Goal: Transaction & Acquisition: Purchase product/service

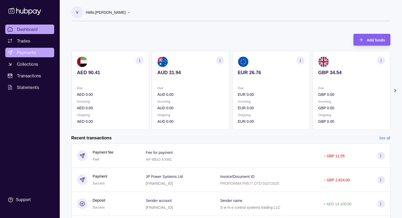
click at [32, 54] on span "Payments" at bounding box center [26, 52] width 19 height 6
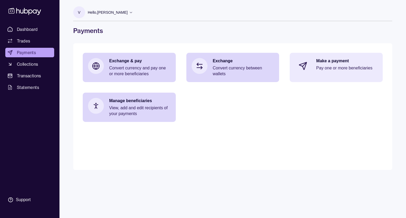
click at [340, 74] on div "Make a payment Pay one or more beneficiaries" at bounding box center [346, 66] width 61 height 16
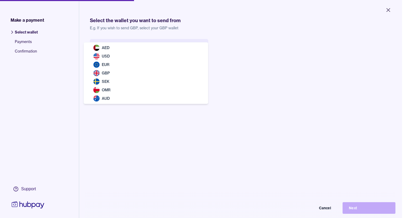
click at [125, 51] on body "Close Make a payment Select wallet Payments Confirmation Support Select the wal…" at bounding box center [201, 109] width 402 height 218
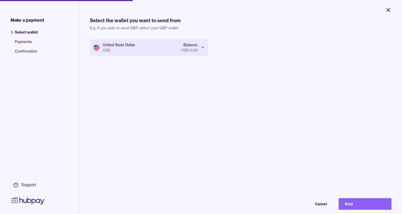
click at [393, 11] on button "Close" at bounding box center [388, 10] width 19 height 12
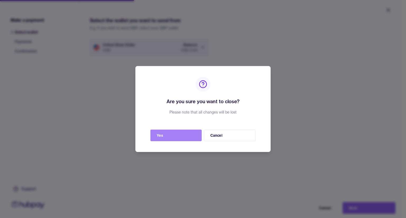
click at [178, 134] on button "Yes" at bounding box center [175, 136] width 51 height 12
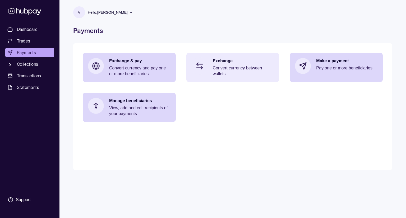
click at [214, 66] on p "Convert currency between wallets" at bounding box center [243, 71] width 61 height 12
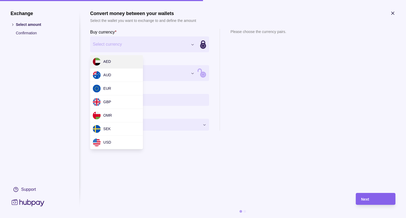
click at [153, 218] on div "Exchange Select amount Confirmation Support Convert money between your wallets …" at bounding box center [203, 218] width 406 height 0
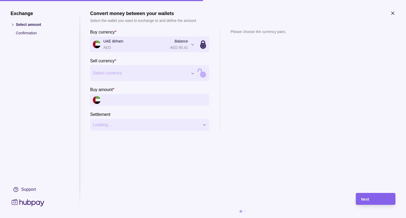
click at [133, 218] on div "Exchange Select amount Confirmation Support Convert money between your wallets …" at bounding box center [203, 218] width 406 height 0
click at [123, 218] on div "Exchange Select amount Confirmation Support Convert money between your wallets …" at bounding box center [203, 218] width 406 height 0
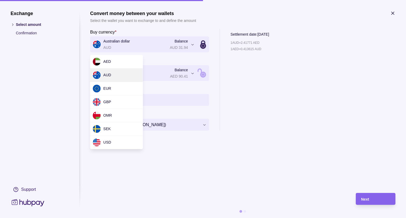
click at [122, 218] on div "**********" at bounding box center [203, 218] width 406 height 0
click at [284, 218] on div "**********" at bounding box center [203, 218] width 406 height 0
click at [130, 218] on div "**********" at bounding box center [203, 218] width 406 height 0
click at [119, 218] on div "**********" at bounding box center [203, 218] width 406 height 0
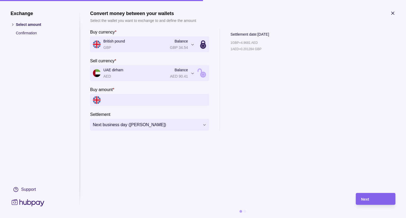
click at [120, 218] on div "**********" at bounding box center [203, 218] width 406 height 0
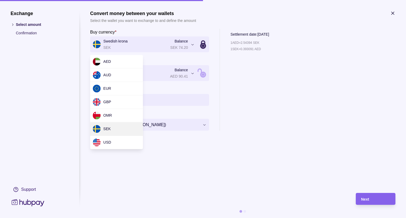
click at [118, 218] on div "**********" at bounding box center [203, 218] width 406 height 0
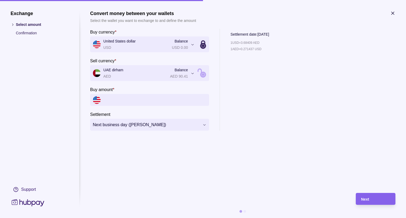
click at [126, 218] on div "**********" at bounding box center [203, 218] width 406 height 0
click at [269, 87] on div "1 OMR = 9.78594 AED 1 AED = 0.102187 OMR" at bounding box center [250, 85] width 39 height 91
click at [137, 218] on div "**********" at bounding box center [203, 218] width 406 height 0
click at [263, 109] on div "1 OMR = 9.78594 AED 1 AED = 0.102187 OMR" at bounding box center [250, 85] width 39 height 91
click at [394, 13] on icon "button" at bounding box center [392, 13] width 5 height 5
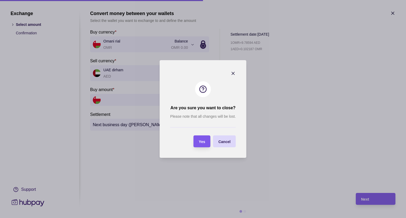
click at [204, 147] on div "Yes" at bounding box center [198, 142] width 14 height 12
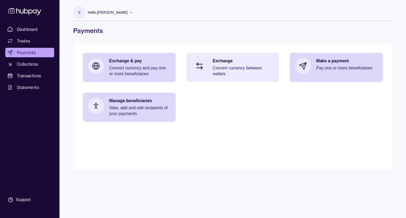
click at [217, 67] on p "Convert currency between wallets" at bounding box center [243, 71] width 61 height 12
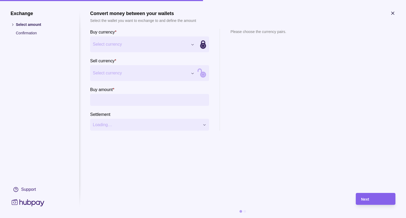
click at [391, 15] on icon "button" at bounding box center [392, 13] width 5 height 5
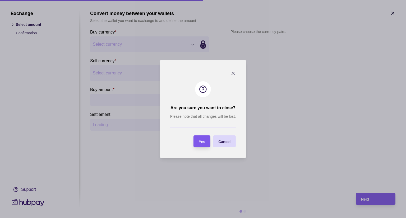
click at [202, 142] on span "Yes" at bounding box center [202, 142] width 6 height 4
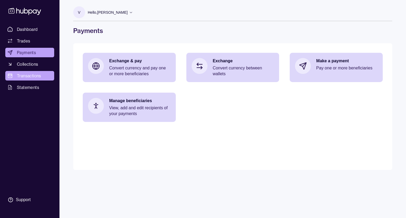
click at [40, 78] on span "Transactions" at bounding box center [29, 76] width 24 height 6
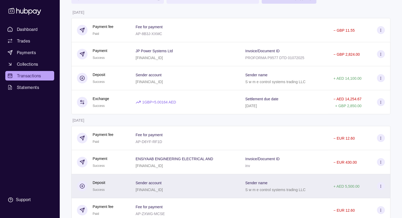
scroll to position [53, 0]
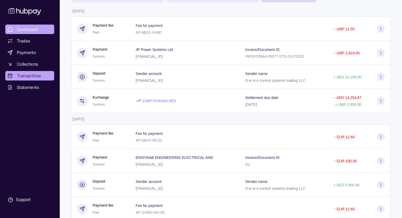
click at [35, 28] on span "Dashboard" at bounding box center [27, 29] width 21 height 6
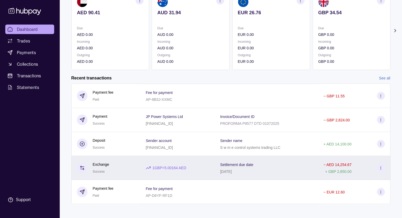
scroll to position [64, 0]
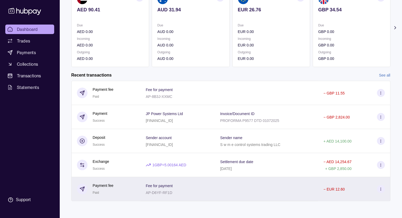
click at [304, 185] on div at bounding box center [266, 189] width 103 height 24
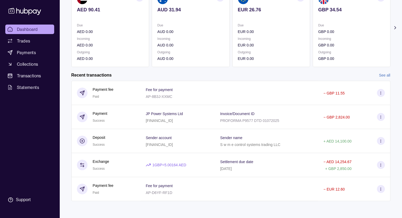
click at [118, 183] on html "Dashboard Trades Payments Collections Transactions Statements Support V Hello, …" at bounding box center [201, 77] width 402 height 281
click at [38, 76] on span "Transactions" at bounding box center [29, 76] width 24 height 6
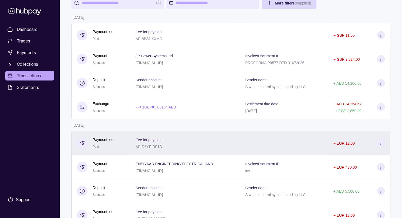
scroll to position [53, 0]
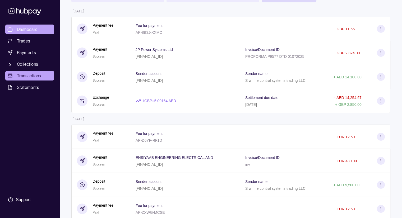
click at [38, 31] on span "Dashboard" at bounding box center [27, 29] width 21 height 6
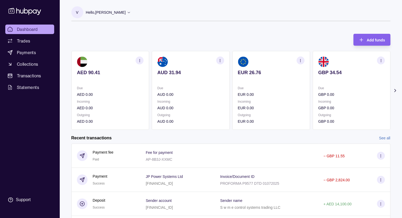
click at [33, 29] on span "Dashboard" at bounding box center [27, 29] width 21 height 6
click at [35, 76] on span "Transactions" at bounding box center [29, 76] width 24 height 6
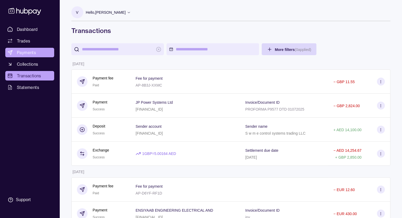
click at [35, 53] on span "Payments" at bounding box center [26, 52] width 19 height 6
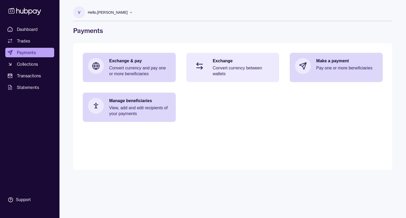
click at [244, 72] on p "Convert currency between wallets" at bounding box center [243, 71] width 61 height 12
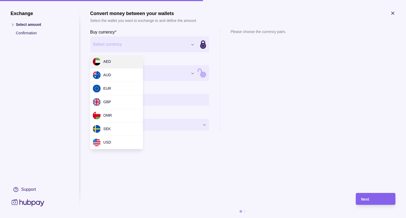
click at [125, 218] on div "Exchange Select amount Confirmation Support Convert money between your wallets …" at bounding box center [203, 218] width 406 height 0
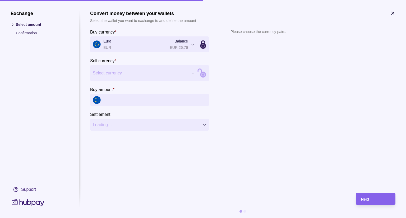
click at [126, 218] on div "Exchange Select amount Confirmation Support Convert money between your wallets …" at bounding box center [203, 218] width 406 height 0
click at [122, 99] on input "Buy amount *" at bounding box center [154, 100] width 103 height 12
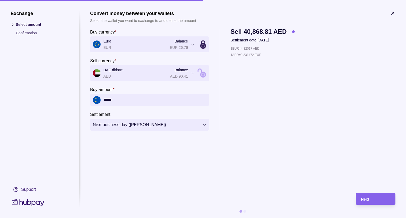
type input "*****"
click at [276, 171] on section "**********" at bounding box center [242, 99] width 305 height 177
click at [376, 201] on div "Next" at bounding box center [375, 199] width 29 height 6
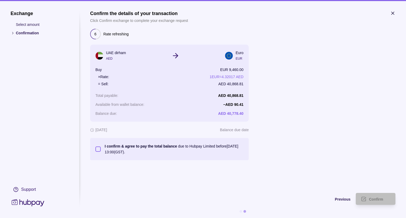
click at [96, 152] on button "I confirm & agree to pay the total balance due to Hubpay Limited before [DATE] …" at bounding box center [97, 149] width 5 height 5
type button "on"
click at [273, 181] on section "Confirm the details of your transaction Click Confirm exchange to complete your…" at bounding box center [242, 99] width 305 height 177
click at [379, 201] on span "Confirm" at bounding box center [376, 200] width 14 height 4
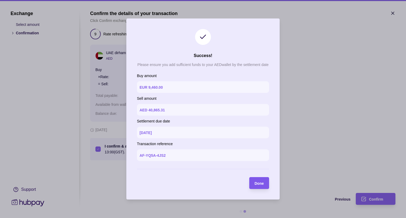
click at [257, 183] on span "Done" at bounding box center [259, 184] width 9 height 4
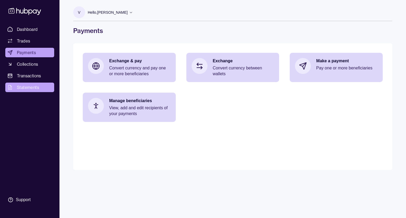
click at [36, 88] on span "Statements" at bounding box center [28, 87] width 22 height 6
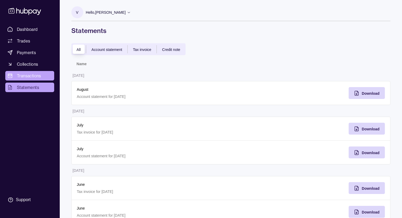
click at [34, 75] on span "Transactions" at bounding box center [29, 76] width 24 height 6
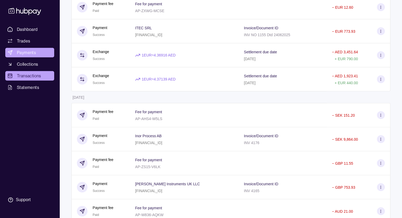
scroll to position [291, 0]
click at [29, 52] on span "Payments" at bounding box center [26, 52] width 19 height 6
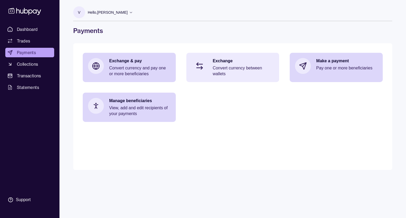
click at [232, 69] on p "Convert currency between wallets" at bounding box center [243, 71] width 61 height 12
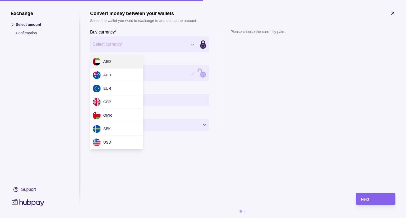
click at [125, 218] on div "Exchange Select amount Confirmation Support Convert money between your wallets …" at bounding box center [203, 218] width 406 height 0
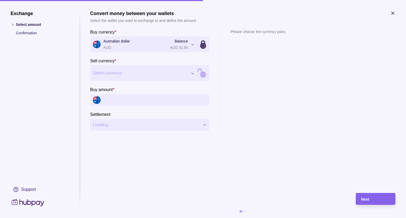
click at [129, 218] on div "Exchange Select amount Confirmation Support Convert money between your wallets …" at bounding box center [203, 218] width 406 height 0
click at [135, 99] on input "Buy amount *" at bounding box center [154, 100] width 103 height 12
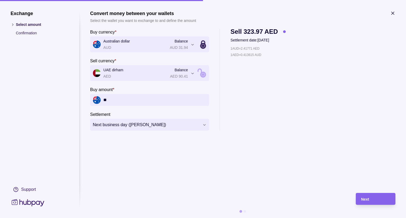
type input "*"
type input "******"
click at [272, 180] on section "**********" at bounding box center [242, 99] width 305 height 177
click at [373, 202] on div "Next" at bounding box center [375, 199] width 29 height 6
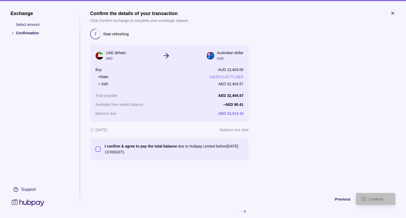
click at [99, 152] on button "I confirm & agree to pay the total balance due to Hubpay Limited before [DATE] …" at bounding box center [97, 149] width 5 height 5
type button "on"
click at [272, 183] on section "Confirm the details of your transaction Click Confirm exchange to complete your…" at bounding box center [242, 99] width 305 height 177
click at [267, 174] on section "Confirm the details of your transaction Click Confirm exchange to complete your…" at bounding box center [242, 99] width 305 height 177
click at [378, 199] on span "Confirm" at bounding box center [376, 200] width 14 height 4
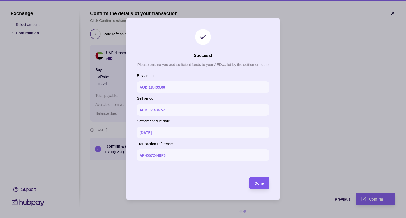
click at [263, 184] on span "Done" at bounding box center [259, 184] width 9 height 4
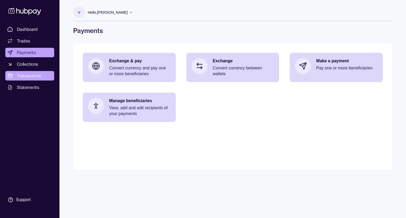
click at [30, 74] on span "Transactions" at bounding box center [29, 76] width 24 height 6
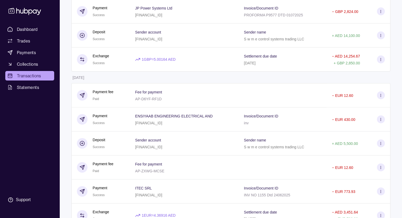
scroll to position [79, 0]
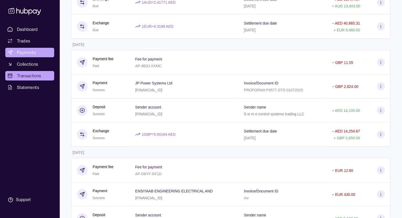
click at [35, 54] on span "Payments" at bounding box center [26, 52] width 19 height 6
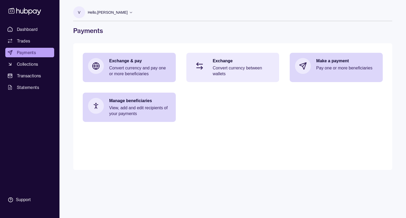
click at [220, 71] on p "Convert currency between wallets" at bounding box center [243, 71] width 61 height 12
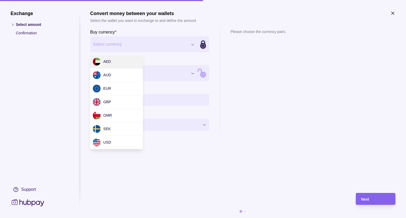
click at [117, 218] on div "Exchange Select amount Confirmation Support Convert money between your wallets …" at bounding box center [203, 218] width 406 height 0
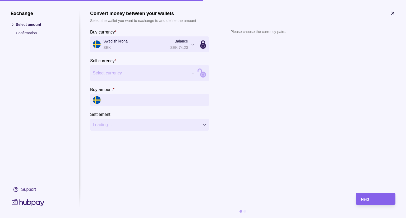
click at [107, 218] on div "Exchange Select amount Confirmation Support Convert money between your wallets …" at bounding box center [203, 218] width 406 height 0
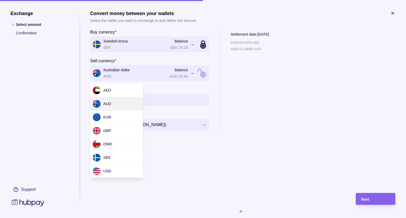
click at [117, 218] on div "**********" at bounding box center [203, 218] width 406 height 0
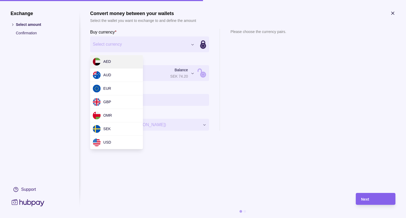
click at [112, 218] on div "Exchange Select amount Confirmation Support Convert money between your wallets …" at bounding box center [203, 218] width 406 height 0
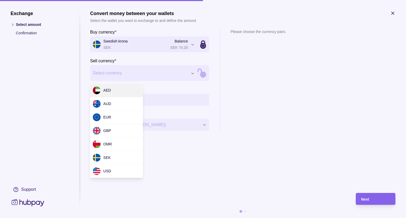
click at [112, 218] on div "Exchange Select amount Confirmation Support Convert money between your wallets …" at bounding box center [203, 218] width 406 height 0
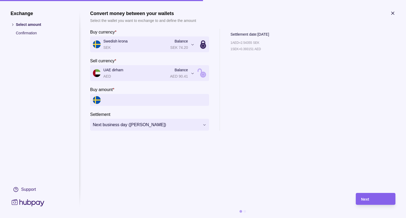
click at [396, 15] on section "**********" at bounding box center [203, 109] width 406 height 218
click at [118, 100] on input "Buy amount *" at bounding box center [154, 100] width 103 height 12
type input "*****"
click at [162, 166] on section "**********" at bounding box center [242, 99] width 305 height 177
click at [372, 199] on div "Next" at bounding box center [375, 199] width 29 height 6
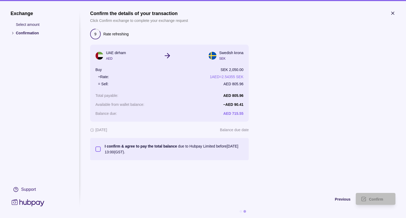
click at [99, 148] on button "I confirm & agree to pay the total balance due to Hubpay Limited before [DATE] …" at bounding box center [97, 149] width 5 height 5
type button "on"
click at [384, 202] on div "Confirm" at bounding box center [379, 199] width 21 height 6
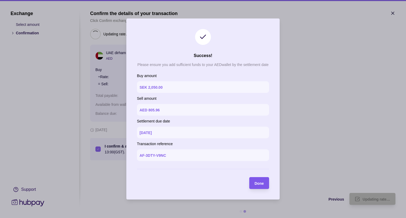
click at [262, 185] on span "Done" at bounding box center [259, 184] width 9 height 4
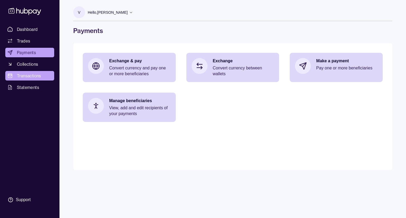
click at [32, 74] on span "Transactions" at bounding box center [29, 76] width 24 height 6
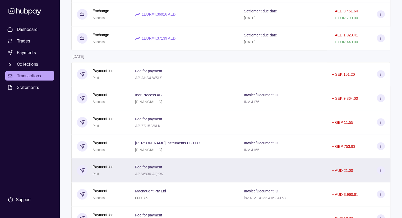
scroll to position [395, 0]
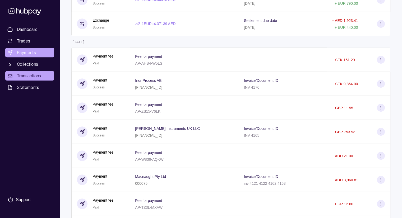
click at [31, 55] on span "Payments" at bounding box center [26, 52] width 19 height 6
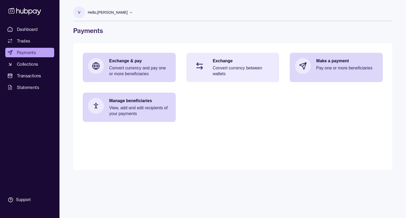
click at [217, 72] on p "Convert currency between wallets" at bounding box center [243, 71] width 61 height 12
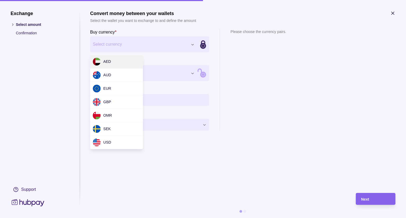
click at [133, 218] on div "Exchange Select amount Confirmation Support Convert money between your wallets …" at bounding box center [203, 218] width 406 height 0
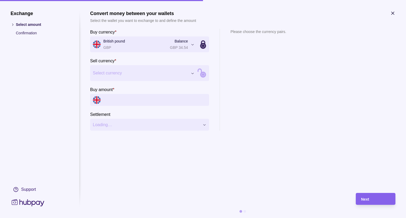
click at [120, 218] on div "Exchange Select amount Confirmation Support Convert money between your wallets …" at bounding box center [203, 218] width 406 height 0
click at [111, 97] on input "Buy amount *" at bounding box center [154, 100] width 103 height 12
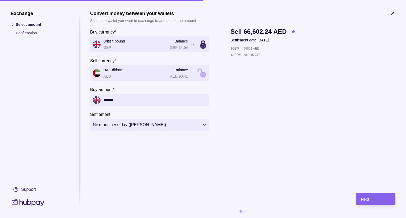
type input "******"
click at [264, 161] on section "**********" at bounding box center [242, 99] width 305 height 177
click at [366, 198] on span "Next" at bounding box center [365, 200] width 8 height 4
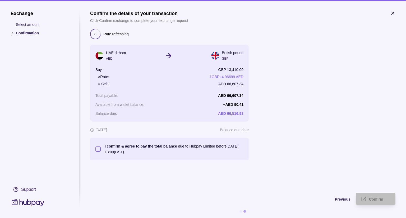
click at [99, 150] on button "I confirm & agree to pay the total balance due to Hubpay Limited before [DATE] …" at bounding box center [97, 149] width 5 height 5
type button "on"
click at [384, 199] on div "Confirm" at bounding box center [379, 199] width 21 height 6
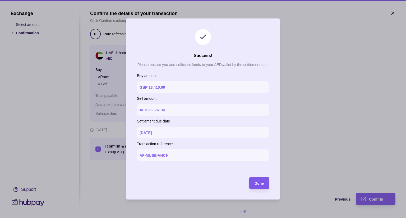
click at [265, 183] on section "Done" at bounding box center [259, 183] width 20 height 12
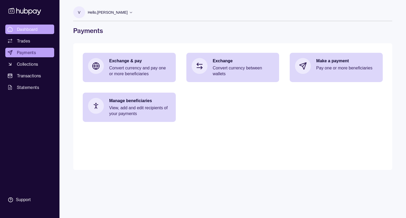
click at [38, 28] on link "Dashboard" at bounding box center [29, 30] width 49 height 10
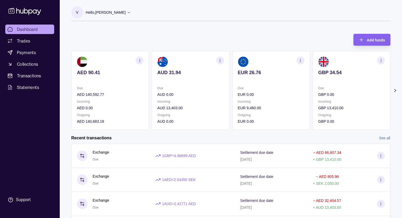
click at [131, 14] on icon at bounding box center [129, 12] width 4 height 4
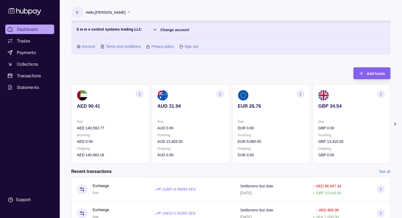
click at [396, 122] on icon at bounding box center [394, 124] width 5 height 5
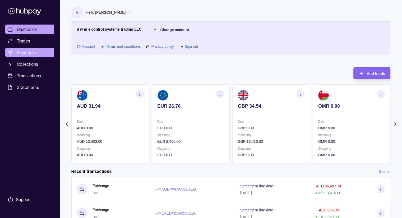
click at [25, 51] on span "Payments" at bounding box center [26, 52] width 19 height 6
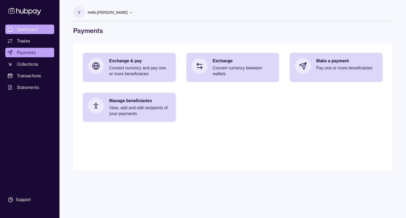
click at [28, 28] on span "Dashboard" at bounding box center [27, 29] width 21 height 6
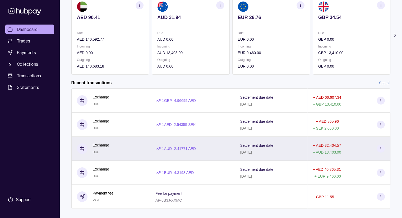
scroll to position [64, 0]
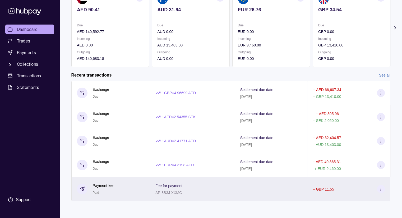
click at [383, 188] on section at bounding box center [381, 189] width 8 height 8
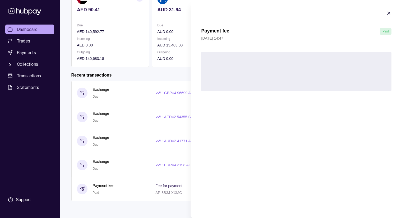
click at [388, 13] on icon "button" at bounding box center [388, 13] width 5 height 5
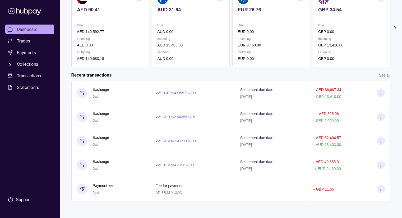
click at [382, 75] on link "See all" at bounding box center [384, 75] width 11 height 6
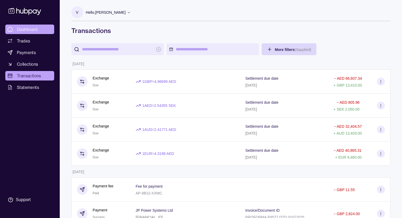
click at [32, 31] on span "Dashboard" at bounding box center [27, 29] width 21 height 6
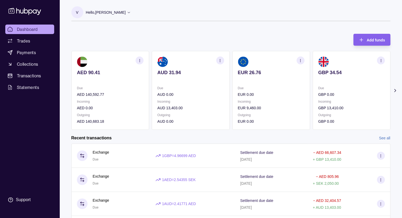
click at [28, 30] on span "Dashboard" at bounding box center [27, 29] width 21 height 6
click at [32, 53] on span "Payments" at bounding box center [26, 52] width 19 height 6
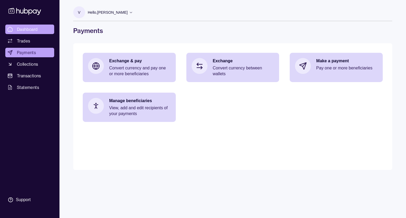
click at [34, 32] on span "Dashboard" at bounding box center [27, 29] width 21 height 6
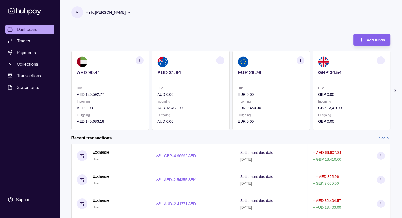
click at [396, 90] on icon at bounding box center [395, 90] width 1 height 3
click at [38, 29] on link "Dashboard" at bounding box center [29, 30] width 49 height 10
click at [131, 13] on icon at bounding box center [129, 12] width 4 height 4
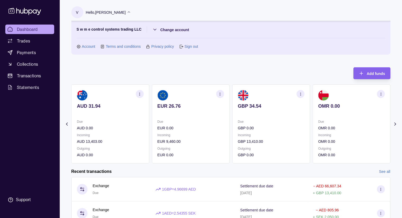
click at [33, 31] on span "Dashboard" at bounding box center [27, 29] width 21 height 6
click at [37, 66] on span "Collections" at bounding box center [27, 64] width 21 height 6
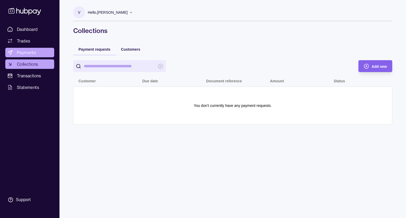
click at [36, 51] on link "Payments" at bounding box center [29, 53] width 49 height 10
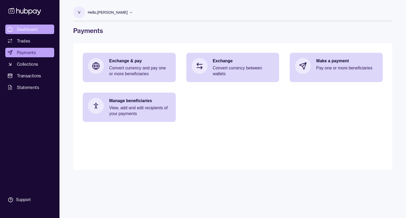
click at [34, 30] on span "Dashboard" at bounding box center [27, 29] width 21 height 6
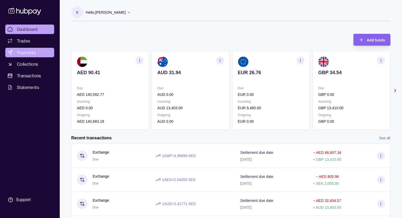
click at [21, 57] on link "Payments" at bounding box center [29, 53] width 49 height 10
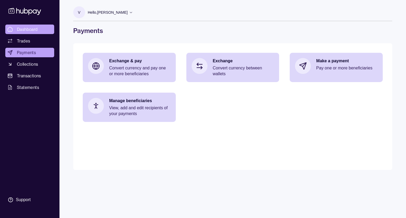
click at [35, 30] on span "Dashboard" at bounding box center [27, 29] width 21 height 6
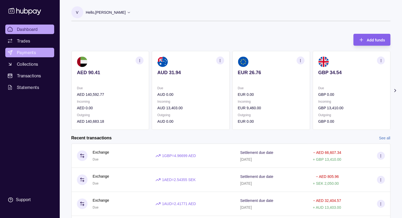
click at [29, 55] on span "Payments" at bounding box center [26, 52] width 19 height 6
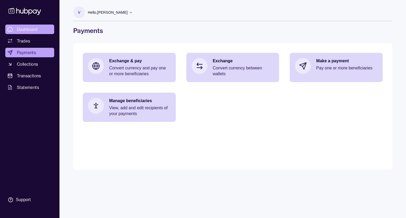
click at [37, 33] on link "Dashboard" at bounding box center [29, 30] width 49 height 10
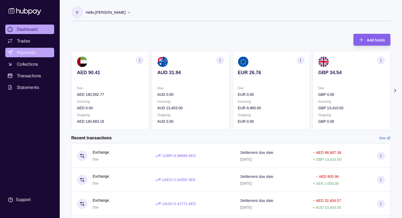
click at [34, 56] on link "Payments" at bounding box center [29, 53] width 49 height 10
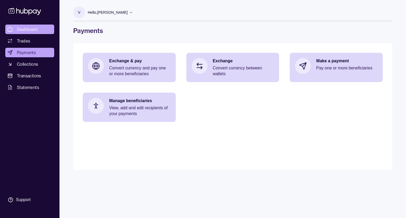
click at [30, 31] on span "Dashboard" at bounding box center [27, 29] width 21 height 6
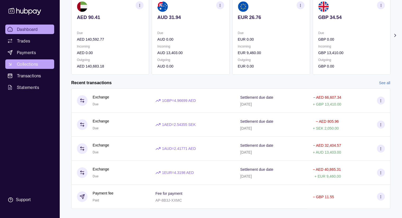
scroll to position [64, 0]
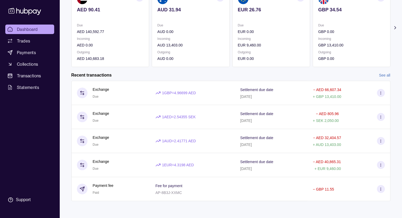
click at [18, 58] on ul "Dashboard Trades Payments Collections Transactions Statements" at bounding box center [29, 59] width 49 height 68
click at [20, 52] on span "Payments" at bounding box center [26, 52] width 19 height 6
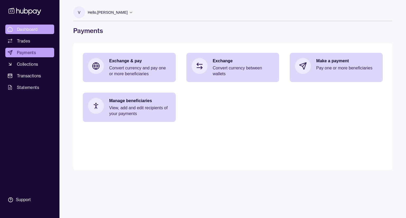
click at [27, 29] on span "Dashboard" at bounding box center [27, 29] width 21 height 6
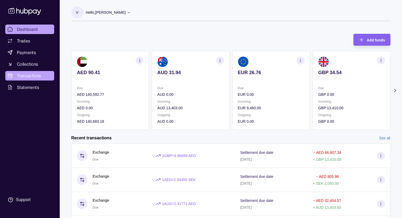
click at [33, 73] on span "Transactions" at bounding box center [29, 76] width 24 height 6
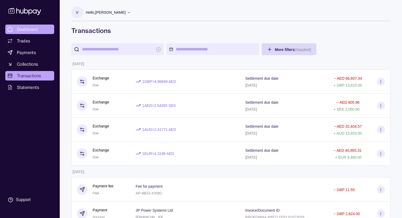
click at [24, 29] on span "Dashboard" at bounding box center [27, 29] width 21 height 6
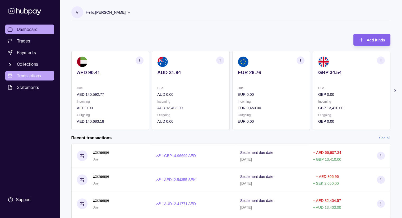
click at [31, 76] on span "Transactions" at bounding box center [29, 76] width 24 height 6
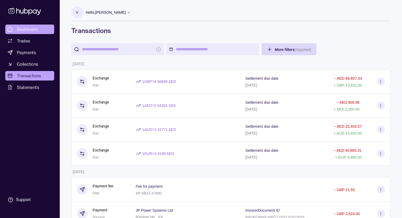
click at [33, 28] on span "Dashboard" at bounding box center [27, 29] width 21 height 6
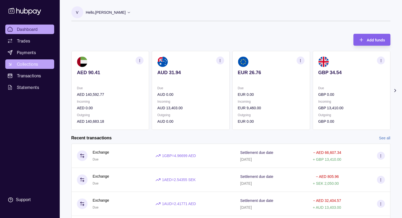
click at [26, 64] on span "Collections" at bounding box center [27, 64] width 21 height 6
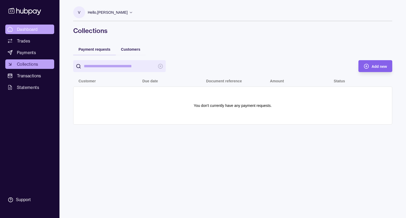
click at [20, 31] on span "Dashboard" at bounding box center [27, 29] width 21 height 6
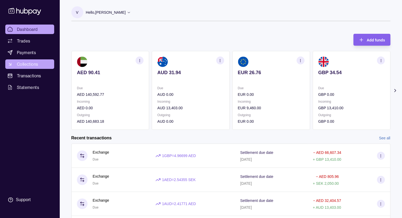
click at [39, 63] on link "Collections" at bounding box center [29, 65] width 49 height 10
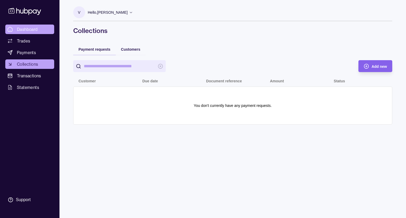
click at [20, 31] on span "Dashboard" at bounding box center [27, 29] width 21 height 6
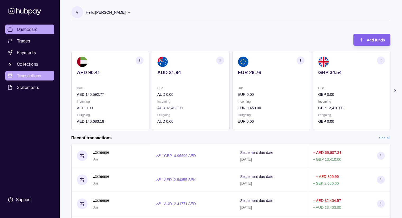
click at [38, 78] on span "Transactions" at bounding box center [29, 76] width 24 height 6
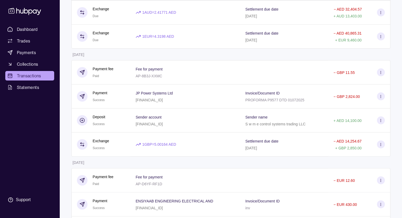
scroll to position [132, 0]
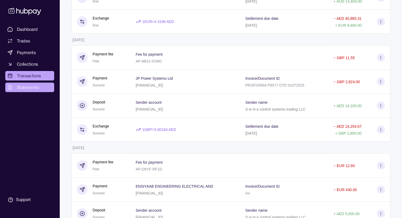
click at [36, 86] on span "Statements" at bounding box center [28, 87] width 22 height 6
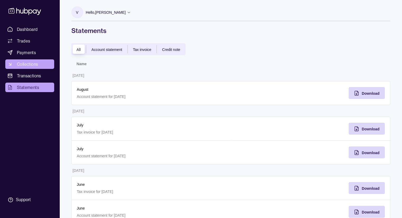
click at [29, 66] on span "Collections" at bounding box center [27, 64] width 21 height 6
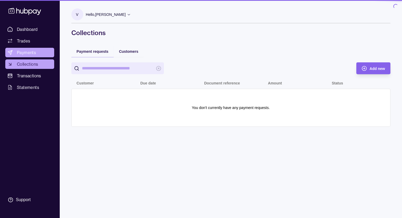
click at [35, 50] on span "Payments" at bounding box center [26, 52] width 19 height 6
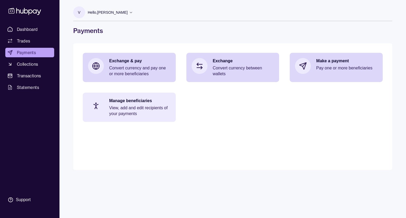
click at [143, 106] on p "View, add and edit recipients of your payments" at bounding box center [139, 111] width 61 height 12
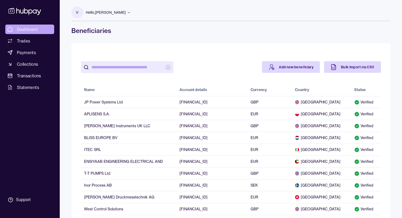
click at [33, 29] on span "Dashboard" at bounding box center [27, 29] width 21 height 6
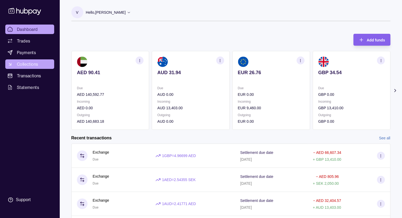
click at [33, 63] on span "Collections" at bounding box center [27, 64] width 21 height 6
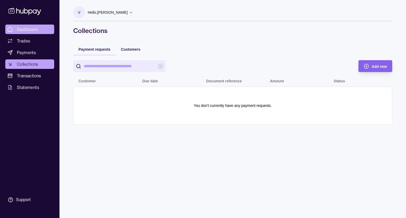
click at [28, 31] on span "Dashboard" at bounding box center [27, 29] width 21 height 6
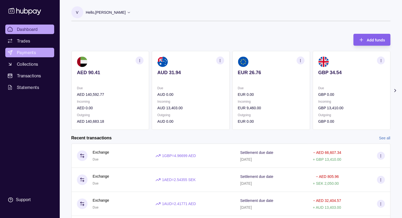
click at [33, 53] on span "Payments" at bounding box center [26, 52] width 19 height 6
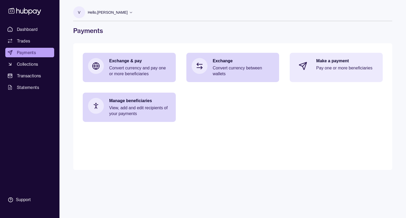
click at [330, 74] on div "Make a payment Pay one or more beneficiaries" at bounding box center [346, 66] width 61 height 16
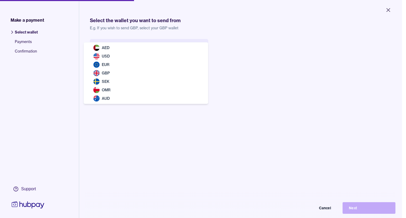
click at [176, 51] on body "Close Make a payment Select wallet Payments Confirmation Support Select the wal…" at bounding box center [201, 109] width 402 height 218
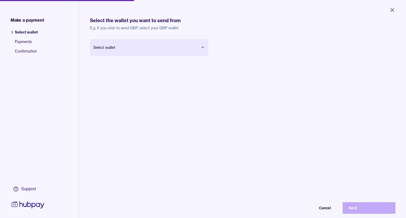
click at [162, 45] on body "Close Make a payment Select wallet Payments Confirmation Support Select the wal…" at bounding box center [203, 109] width 406 height 218
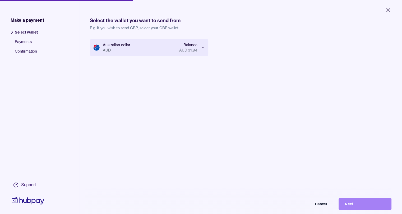
click at [359, 210] on button "Next" at bounding box center [365, 204] width 53 height 12
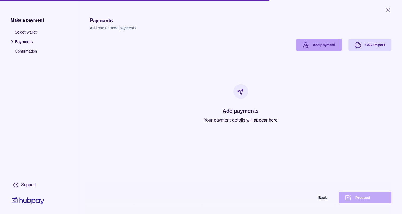
click at [331, 47] on link "Add payment" at bounding box center [319, 45] width 46 height 12
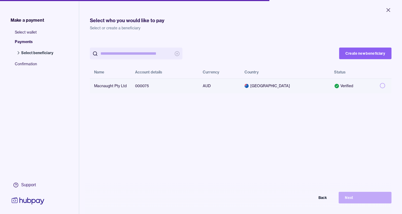
click at [385, 86] on button "button" at bounding box center [382, 85] width 5 height 5
type button "on"
click at [353, 204] on button "Next" at bounding box center [365, 198] width 53 height 12
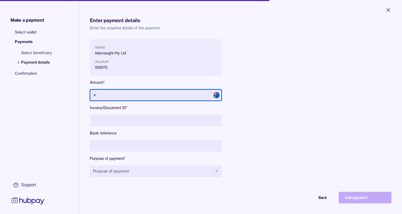
click at [129, 94] on input "text" at bounding box center [156, 95] width 132 height 12
type input "******"
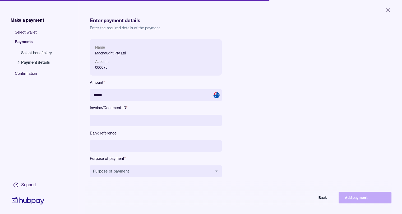
click at [122, 119] on input at bounding box center [156, 121] width 132 height 12
type input "*"
click at [117, 147] on input at bounding box center [156, 146] width 132 height 12
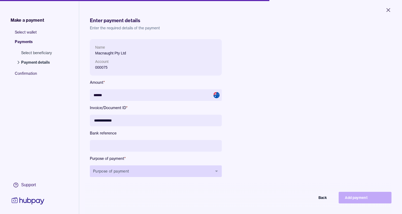
click at [125, 173] on button "Purpose of payment" at bounding box center [156, 172] width 132 height 12
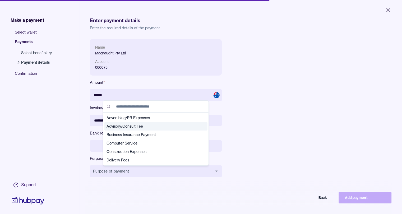
scroll to position [26, 0]
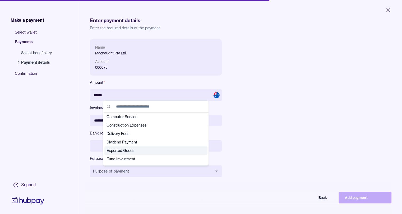
click at [135, 152] on span "Exported Goods" at bounding box center [153, 150] width 93 height 5
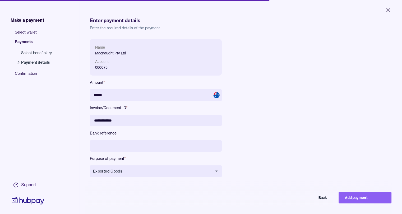
click at [125, 120] on input "**********" at bounding box center [156, 121] width 132 height 12
click at [101, 120] on input "**********" at bounding box center [156, 121] width 132 height 12
type input "**********"
click at [371, 204] on button "Add payment" at bounding box center [365, 198] width 53 height 12
type input "*****"
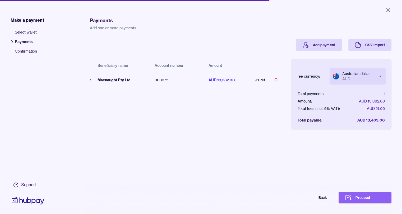
scroll to position [0, 4]
click at [363, 203] on button "Proceed" at bounding box center [365, 198] width 53 height 12
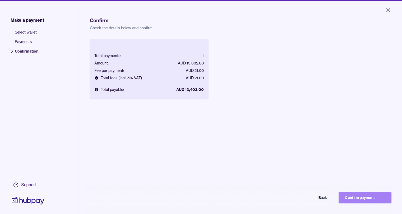
click at [373, 201] on button "Confirm payment" at bounding box center [365, 198] width 53 height 12
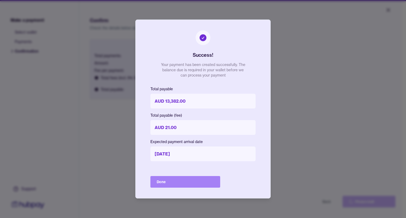
click at [173, 184] on button "Done" at bounding box center [185, 182] width 70 height 12
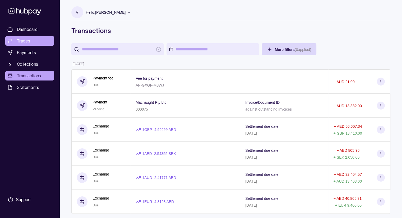
click at [22, 40] on span "Trades" at bounding box center [23, 41] width 13 height 6
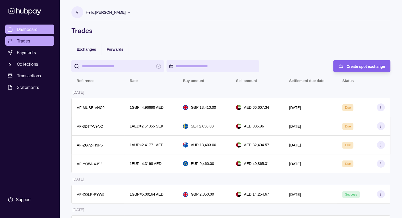
click at [31, 29] on span "Dashboard" at bounding box center [27, 29] width 21 height 6
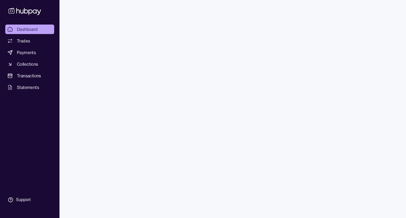
click at [35, 51] on span "Payments" at bounding box center [26, 52] width 19 height 6
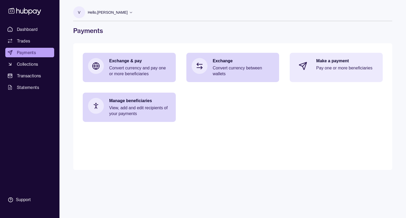
click at [318, 61] on p "Make a payment" at bounding box center [346, 61] width 61 height 6
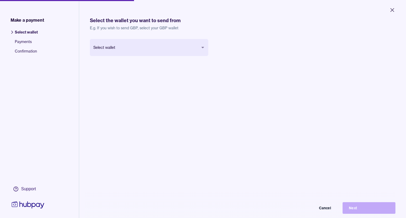
click at [138, 52] on body "Close Make a payment Select wallet Payments Confirmation Support Select the wal…" at bounding box center [203, 109] width 406 height 218
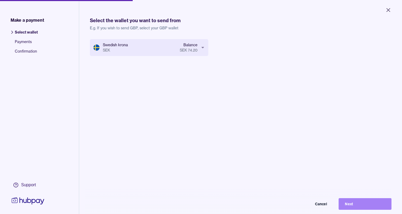
click at [378, 206] on button "Next" at bounding box center [365, 204] width 53 height 12
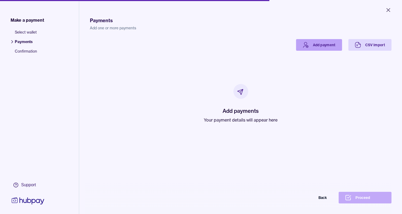
click at [334, 42] on link "Add payment" at bounding box center [319, 45] width 46 height 12
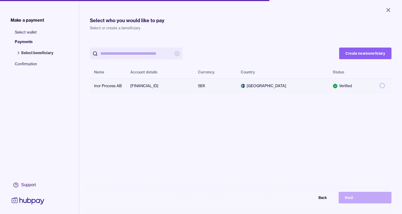
click at [385, 87] on button "button" at bounding box center [382, 85] width 5 height 5
type button "on"
click at [377, 200] on button "Next" at bounding box center [365, 198] width 53 height 12
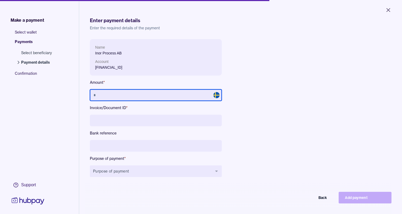
click at [145, 95] on input "text" at bounding box center [156, 95] width 132 height 12
type input "*****"
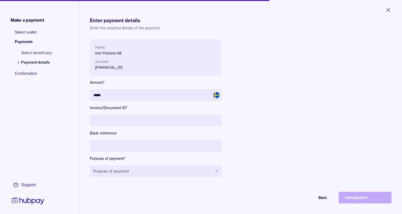
click at [138, 126] on input at bounding box center [156, 121] width 132 height 12
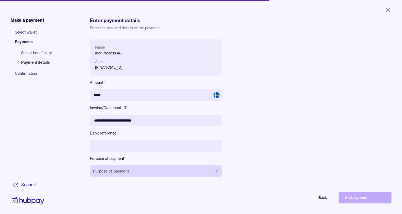
type input "**********"
click at [124, 168] on button "Purpose of payment" at bounding box center [156, 172] width 132 height 12
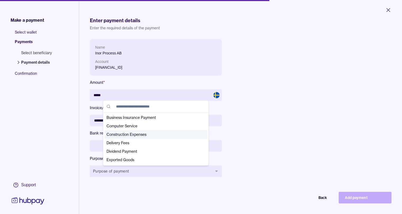
scroll to position [26, 0]
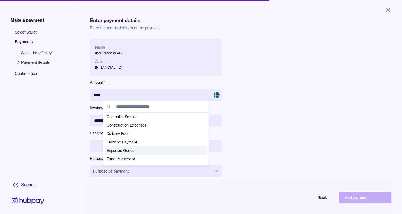
click at [132, 150] on span "Exported Goods" at bounding box center [153, 150] width 93 height 5
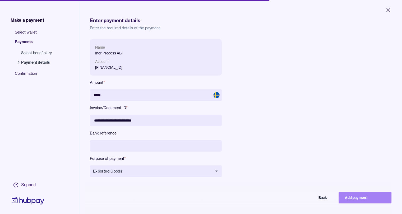
click at [373, 200] on button "Add payment" at bounding box center [365, 198] width 53 height 12
type input "****"
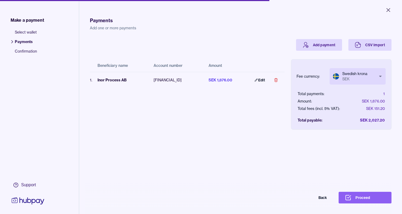
scroll to position [0, 4]
click at [373, 199] on button "Proceed" at bounding box center [365, 198] width 53 height 12
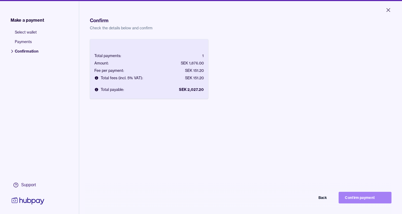
click at [366, 202] on button "Confirm payment" at bounding box center [365, 198] width 53 height 12
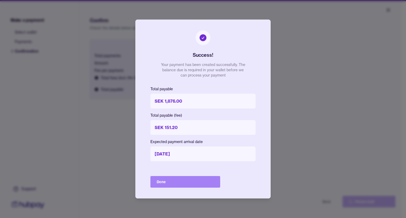
click at [195, 181] on button "Done" at bounding box center [185, 182] width 70 height 12
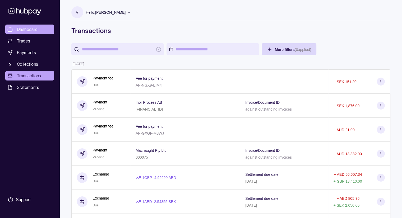
click at [40, 26] on link "Dashboard" at bounding box center [29, 30] width 49 height 10
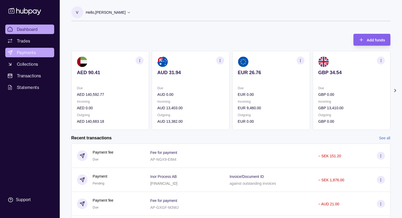
click at [29, 51] on span "Payments" at bounding box center [26, 52] width 19 height 6
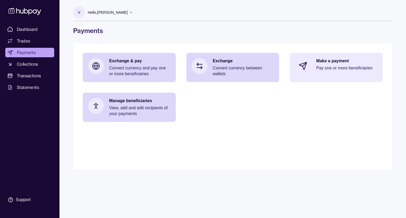
click at [309, 63] on section at bounding box center [302, 65] width 17 height 17
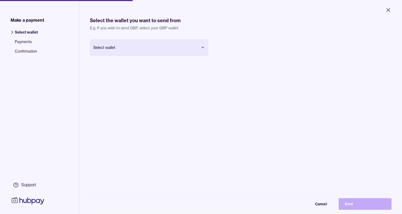
click at [144, 41] on html "Close Make a payment Select wallet Payments Confirmation Support Select the wal…" at bounding box center [201, 107] width 402 height 214
click at [379, 204] on button "Next" at bounding box center [365, 204] width 53 height 12
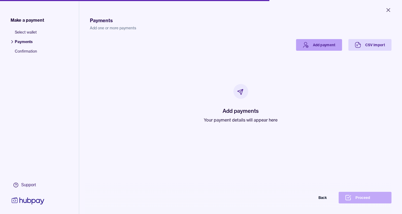
click at [331, 46] on link "Add payment" at bounding box center [319, 45] width 46 height 12
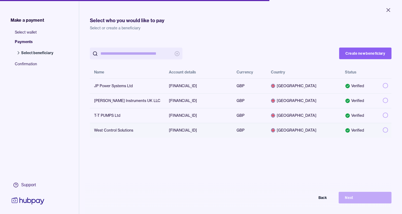
click at [388, 129] on button "button" at bounding box center [385, 129] width 5 height 5
click at [371, 202] on button "Next" at bounding box center [365, 198] width 53 height 12
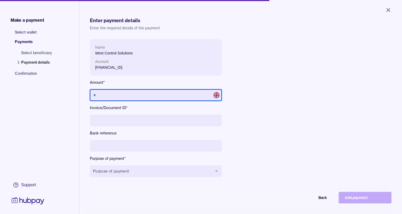
click at [110, 94] on input "text" at bounding box center [156, 95] width 132 height 12
type input "******"
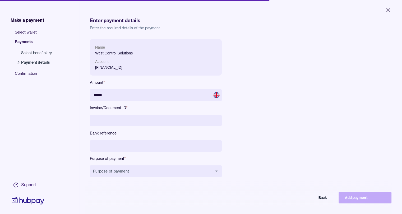
click at [118, 122] on input at bounding box center [156, 121] width 132 height 12
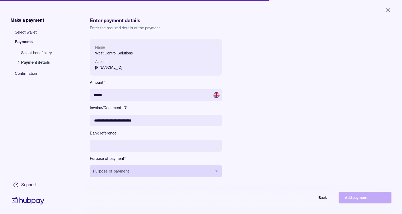
type input "**********"
click at [152, 173] on button "Purpose of payment" at bounding box center [156, 172] width 132 height 12
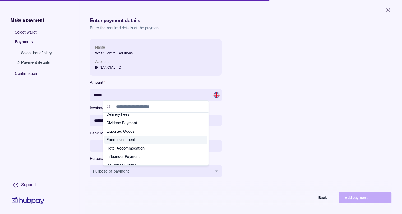
scroll to position [53, 0]
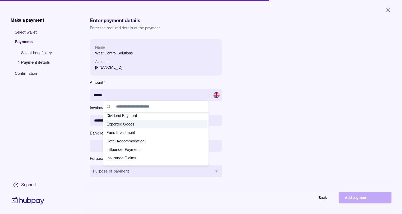
click at [123, 123] on span "Exported Goods" at bounding box center [153, 124] width 93 height 5
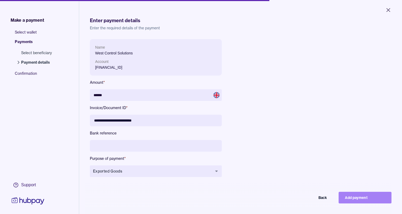
click at [355, 200] on button "Add payment" at bounding box center [365, 198] width 53 height 12
type input "*****"
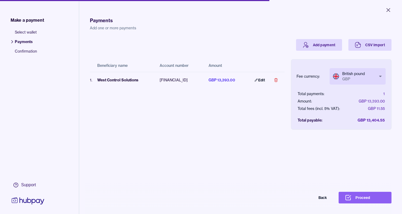
scroll to position [0, 4]
click at [367, 201] on button "Proceed" at bounding box center [365, 198] width 53 height 12
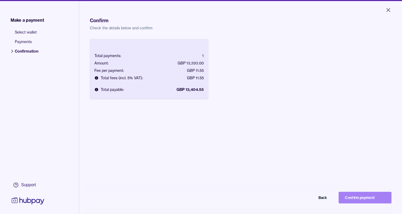
click at [380, 202] on button "Confirm payment" at bounding box center [365, 198] width 53 height 12
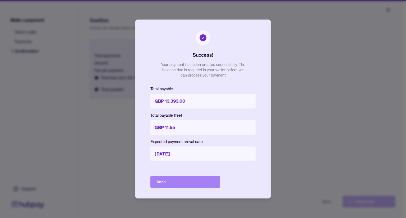
click at [199, 183] on button "Done" at bounding box center [185, 182] width 70 height 12
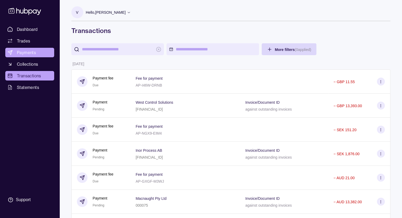
click at [29, 50] on span "Payments" at bounding box center [26, 52] width 19 height 6
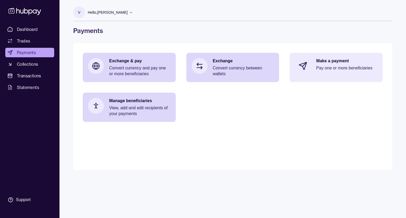
click at [333, 67] on p "Pay one or more beneficiaries" at bounding box center [346, 68] width 61 height 6
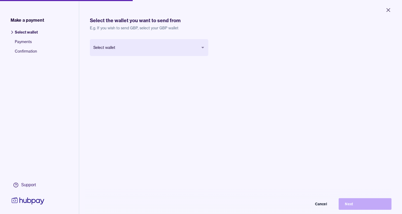
click at [125, 49] on body "Close Make a payment Select wallet Payments Confirmation Support Select the wal…" at bounding box center [201, 107] width 402 height 214
click at [364, 206] on button "Next" at bounding box center [365, 204] width 53 height 12
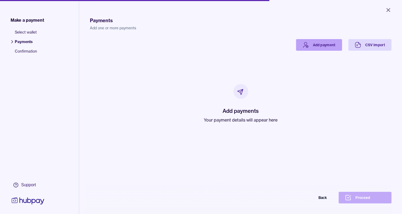
click at [337, 47] on link "Add payment" at bounding box center [319, 45] width 46 height 12
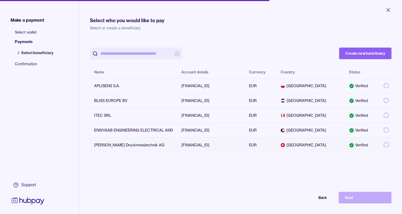
click at [379, 143] on td "Verified" at bounding box center [362, 145] width 35 height 15
click at [376, 196] on button "Next" at bounding box center [365, 198] width 53 height 12
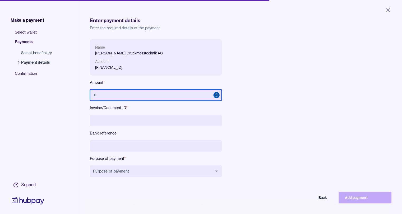
click at [153, 92] on input "text" at bounding box center [156, 95] width 132 height 12
type input "********"
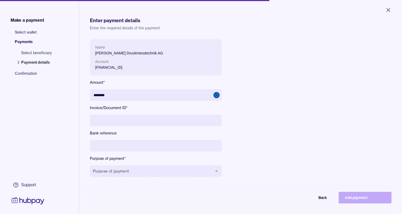
click at [166, 125] on input at bounding box center [156, 121] width 132 height 12
type input "**********"
click at [160, 136] on div "**********" at bounding box center [156, 112] width 132 height 147
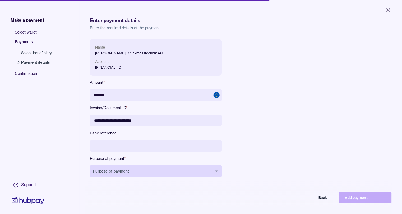
click at [154, 175] on button "Purpose of payment" at bounding box center [156, 172] width 132 height 12
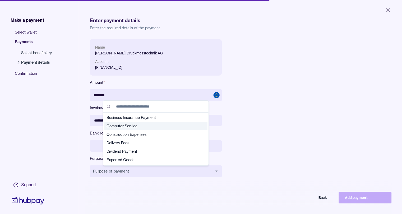
scroll to position [26, 0]
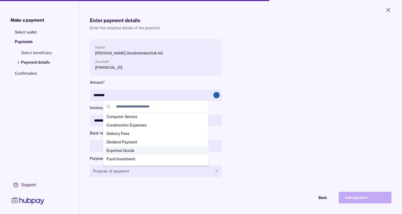
click at [140, 149] on span "Exported Goods" at bounding box center [153, 150] width 93 height 5
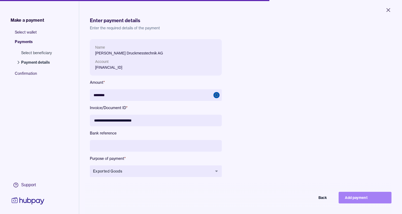
click at [370, 203] on button "Add payment" at bounding box center [365, 198] width 53 height 12
type input "*******"
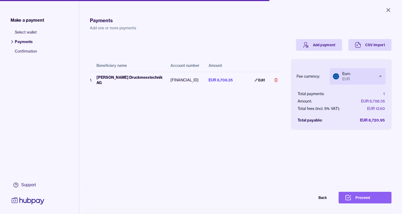
scroll to position [0, 4]
click at [369, 203] on button "Proceed" at bounding box center [365, 198] width 53 height 12
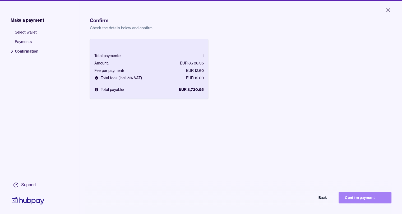
click at [379, 204] on button "Confirm payment" at bounding box center [365, 198] width 53 height 12
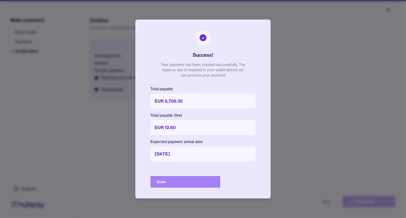
click at [167, 183] on button "Done" at bounding box center [185, 182] width 70 height 12
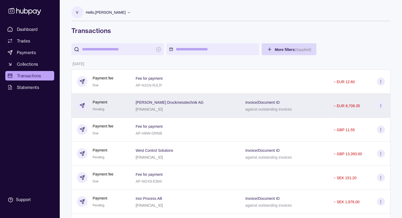
click at [381, 107] on icon at bounding box center [381, 106] width 4 height 4
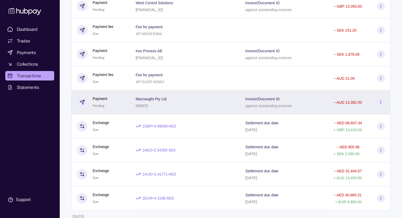
scroll to position [159, 0]
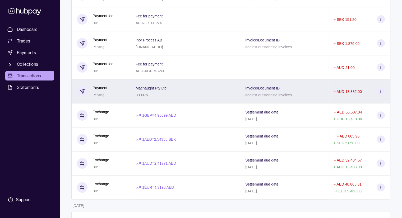
click at [380, 93] on icon at bounding box center [381, 92] width 4 height 4
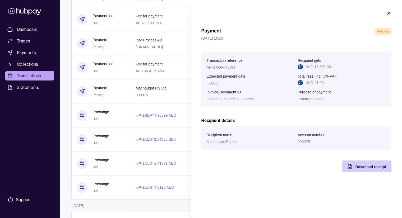
click at [376, 169] on span "Download receipt" at bounding box center [370, 167] width 31 height 4
click at [388, 12] on icon "button" at bounding box center [388, 13] width 5 height 5
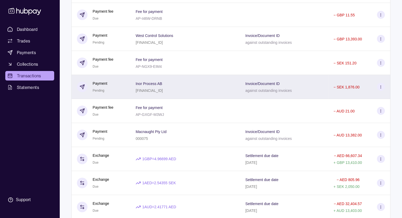
scroll to position [106, 0]
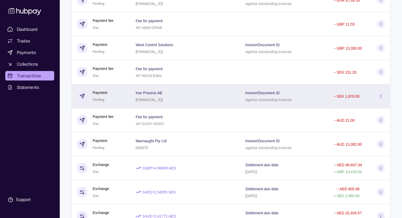
click at [381, 96] on icon at bounding box center [381, 96] width 4 height 4
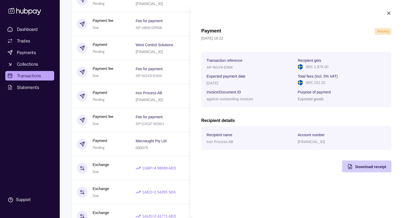
click at [373, 171] on div "Download receipt" at bounding box center [363, 167] width 47 height 12
click at [388, 15] on icon "button" at bounding box center [388, 13] width 5 height 5
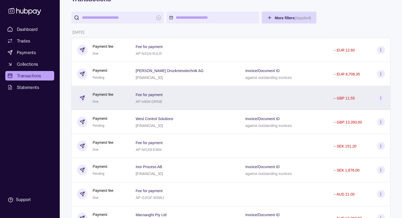
scroll to position [26, 0]
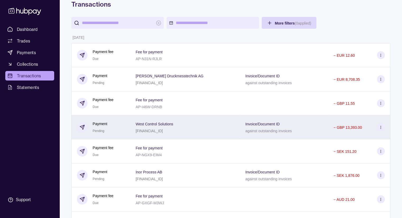
click at [380, 128] on icon at bounding box center [381, 128] width 4 height 4
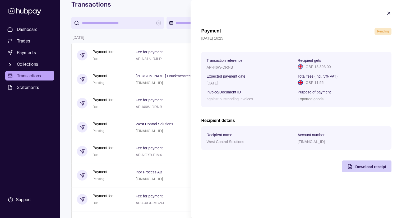
click at [375, 167] on span "Download receipt" at bounding box center [370, 167] width 31 height 4
click at [389, 14] on icon "button" at bounding box center [388, 13] width 5 height 5
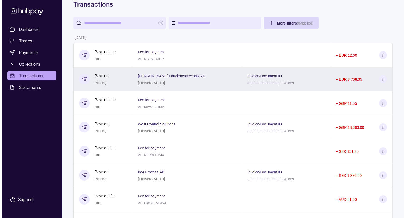
scroll to position [0, 0]
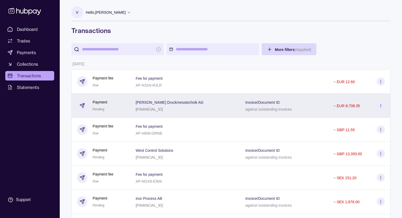
click at [379, 106] on icon at bounding box center [381, 106] width 4 height 4
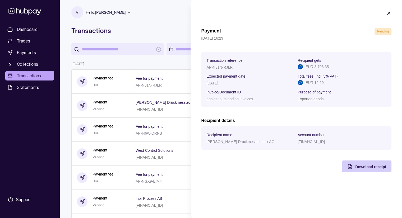
click at [369, 167] on span "Download receipt" at bounding box center [370, 167] width 31 height 4
click at [391, 14] on icon "button" at bounding box center [388, 13] width 5 height 5
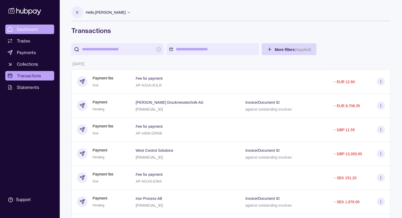
click at [33, 28] on span "Dashboard" at bounding box center [27, 29] width 21 height 6
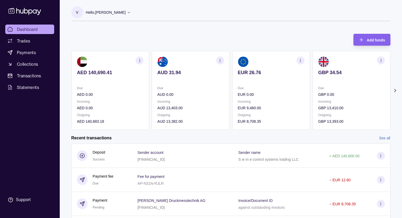
click at [42, 29] on link "Dashboard" at bounding box center [29, 30] width 49 height 10
click at [22, 74] on span "Transactions" at bounding box center [29, 76] width 24 height 6
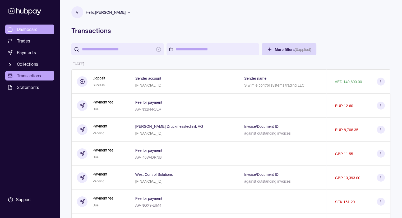
click at [19, 30] on span "Dashboard" at bounding box center [27, 29] width 21 height 6
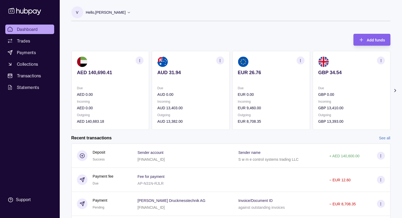
click at [125, 12] on p "Hello, [PERSON_NAME]" at bounding box center [106, 13] width 40 height 6
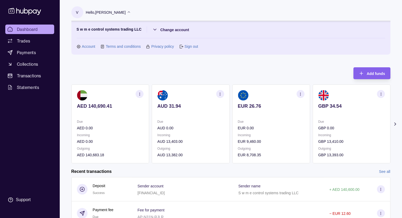
click at [188, 48] on link "Sign out" at bounding box center [191, 47] width 13 height 6
